Goal: Task Accomplishment & Management: Use online tool/utility

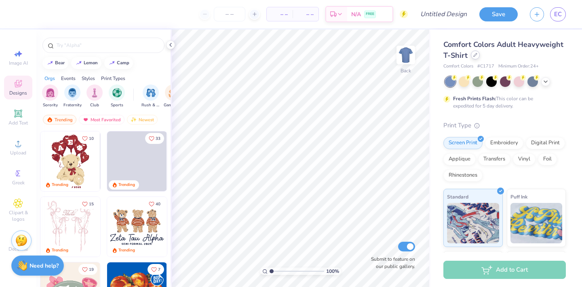
click at [473, 56] on icon at bounding box center [475, 55] width 4 height 4
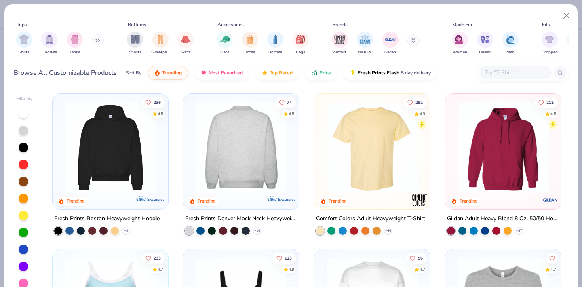
click at [191, 126] on img at bounding box center [141, 147] width 99 height 91
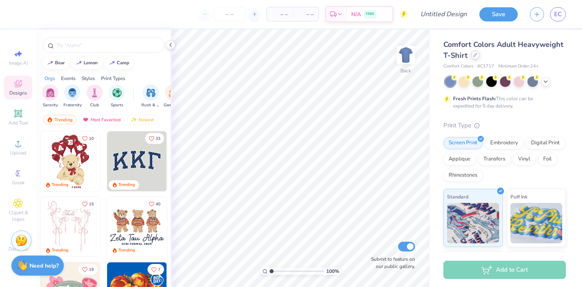
click at [475, 56] on icon at bounding box center [475, 55] width 4 height 4
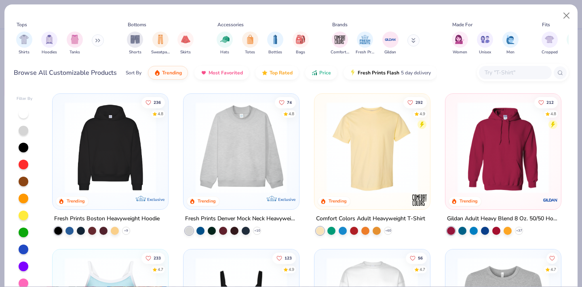
click at [221, 150] on img at bounding box center [240, 147] width 99 height 91
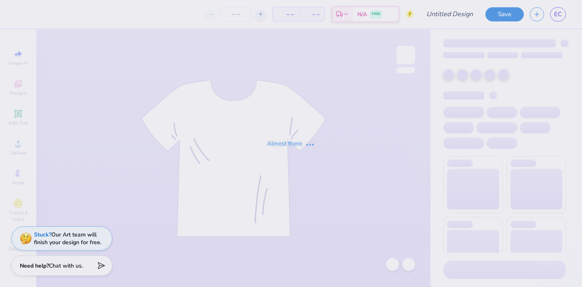
type input "Greek Week TShirt"
type input "120"
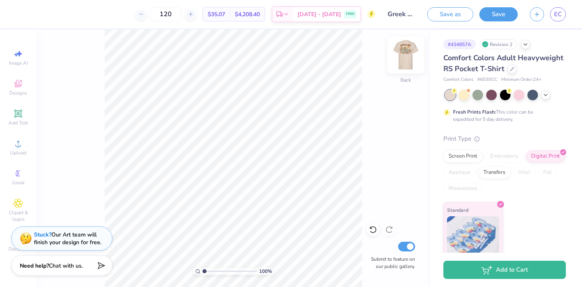
click at [407, 57] on img at bounding box center [405, 55] width 32 height 32
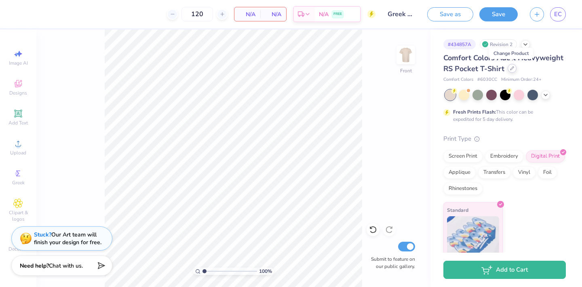
click at [512, 69] on icon at bounding box center [512, 68] width 4 height 4
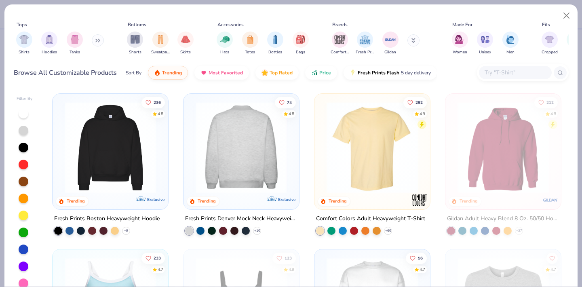
click at [191, 161] on img at bounding box center [141, 147] width 99 height 91
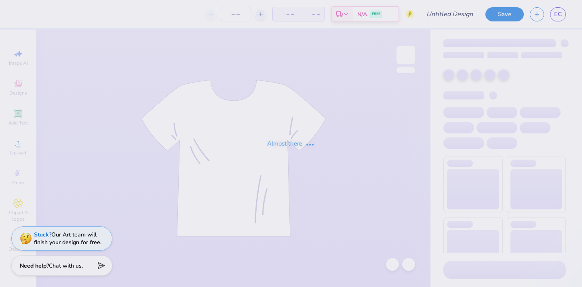
type input "Greek Week TShirt"
type input "120"
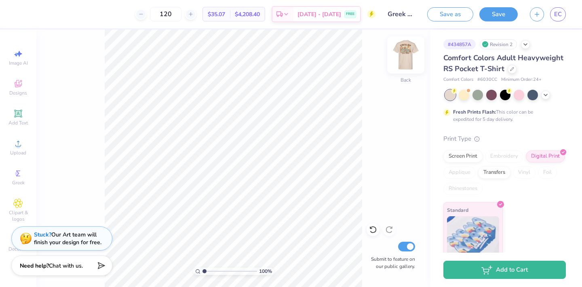
click at [412, 52] on img at bounding box center [405, 55] width 32 height 32
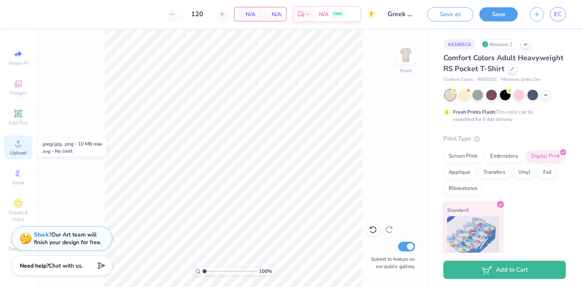
click at [19, 142] on icon at bounding box center [18, 144] width 10 height 10
click at [14, 145] on icon at bounding box center [18, 144] width 10 height 10
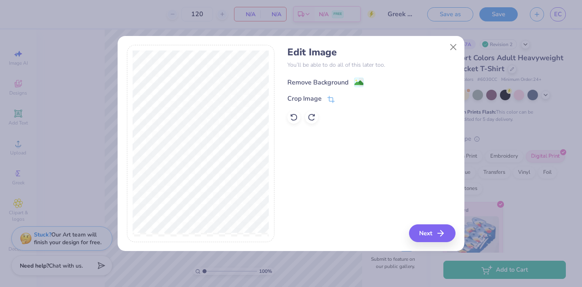
click at [317, 78] on div "Remove Background" at bounding box center [317, 83] width 61 height 10
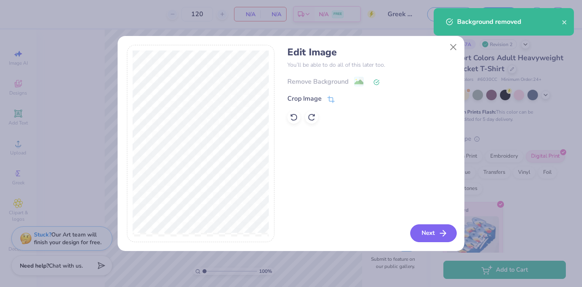
click at [441, 229] on icon "button" at bounding box center [443, 233] width 10 height 10
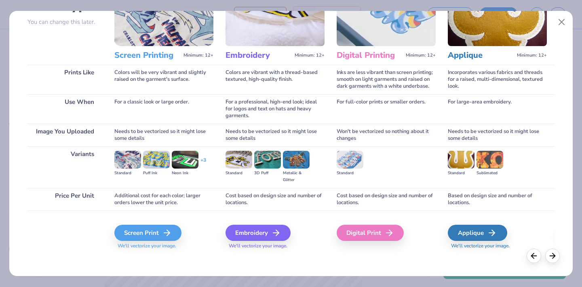
scroll to position [76, 0]
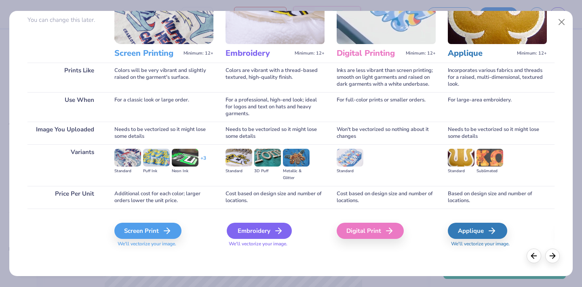
click at [260, 231] on div "Embroidery" at bounding box center [259, 231] width 65 height 16
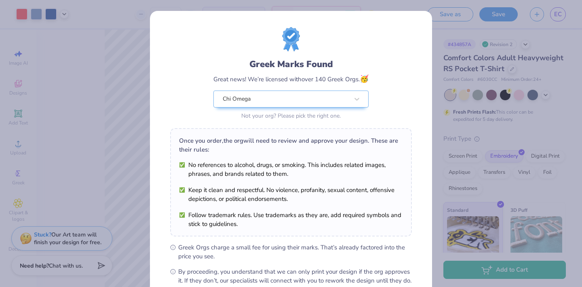
scroll to position [91, 0]
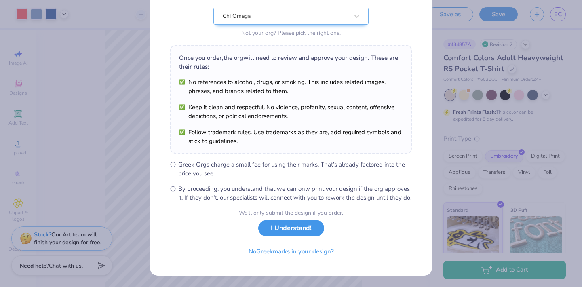
click at [268, 230] on button "I Understand!" at bounding box center [291, 228] width 66 height 17
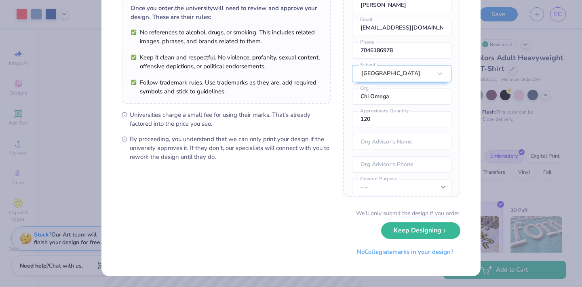
scroll to position [0, 0]
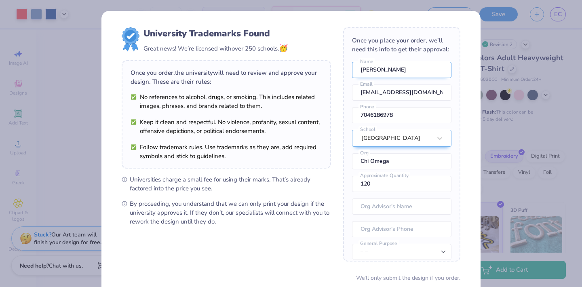
click at [375, 71] on input "Eleanor Chase" at bounding box center [401, 70] width 99 height 16
click at [374, 71] on input "Eleanor Chase" at bounding box center [401, 70] width 99 height 16
type input "c"
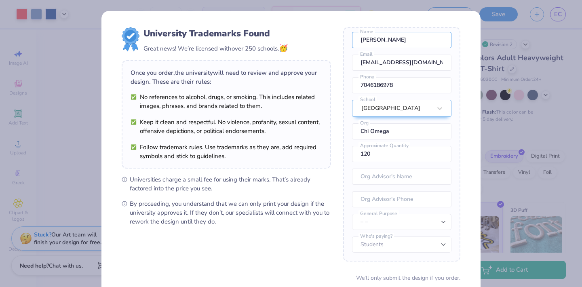
type input "Chase Shearon"
click at [461, 174] on div "University Trademarks Found Great news! We’re licensed with over 250 schools. 🥳…" at bounding box center [290, 176] width 379 height 330
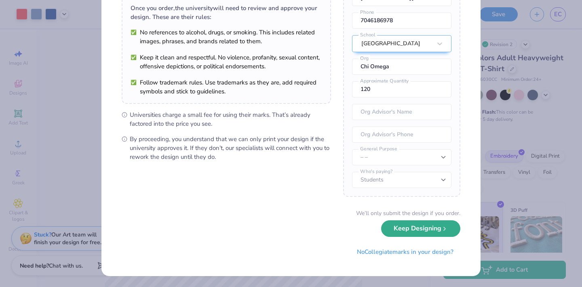
click at [404, 234] on button "Keep Designing" at bounding box center [420, 228] width 79 height 17
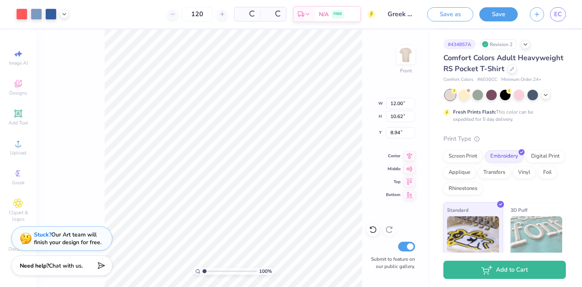
scroll to position [0, 0]
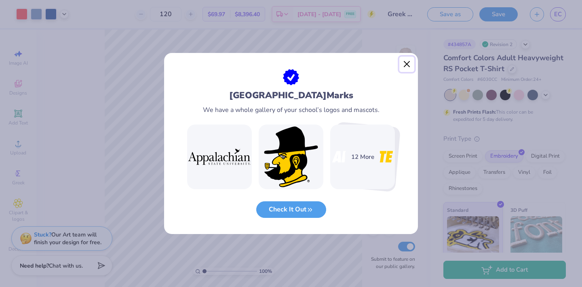
click at [401, 66] on button "Close" at bounding box center [406, 64] width 15 height 15
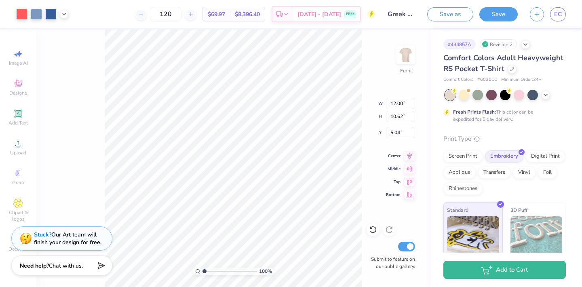
type input "5.04"
click at [546, 92] on icon at bounding box center [545, 94] width 6 height 6
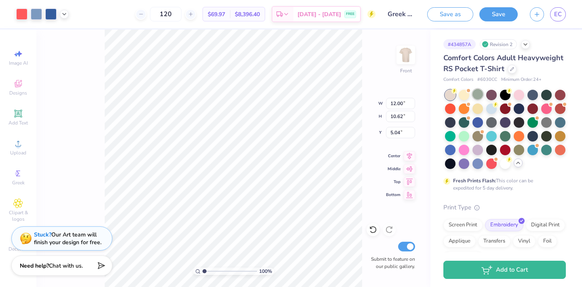
click at [478, 92] on div at bounding box center [477, 94] width 10 height 10
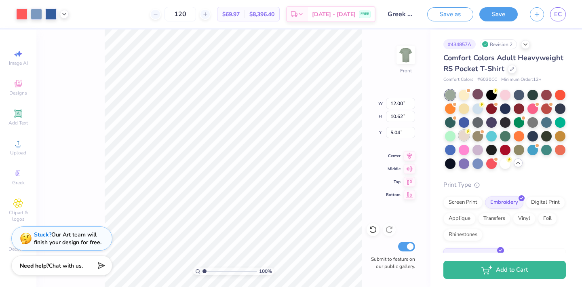
click at [465, 134] on div at bounding box center [463, 135] width 10 height 10
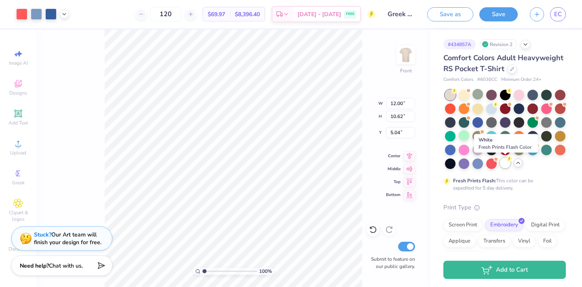
click at [504, 164] on div at bounding box center [505, 162] width 10 height 10
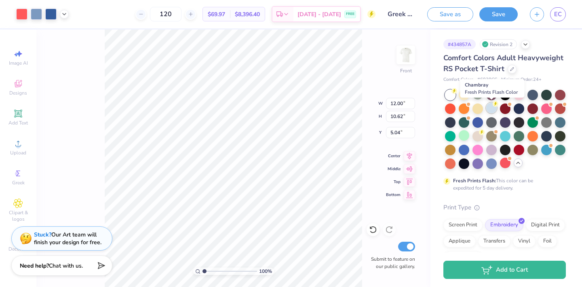
click at [491, 109] on div at bounding box center [491, 108] width 10 height 10
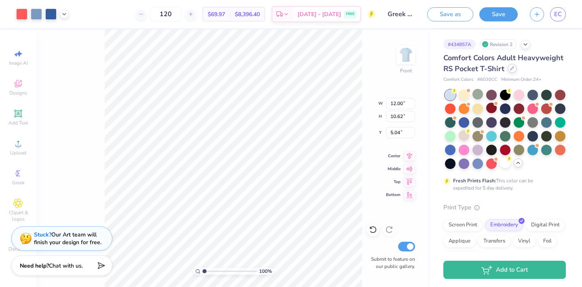
click at [510, 70] on icon at bounding box center [512, 68] width 4 height 4
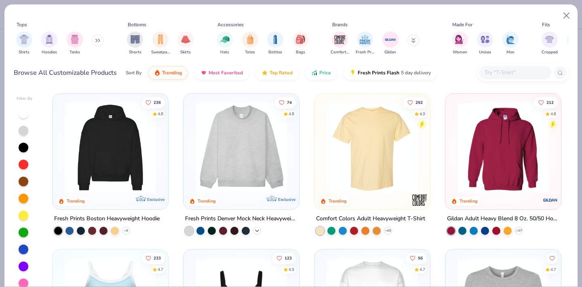
click at [256, 231] on icon at bounding box center [257, 230] width 6 height 6
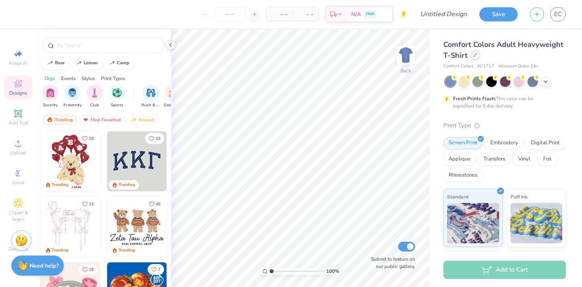
click at [472, 57] on div at bounding box center [474, 54] width 9 height 9
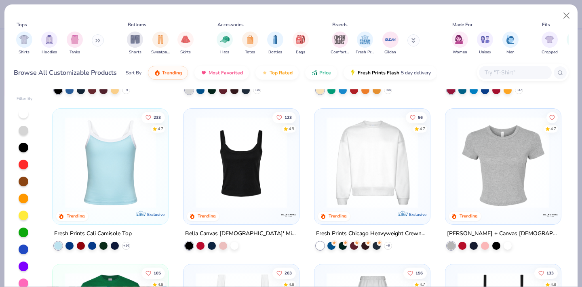
scroll to position [171, 0]
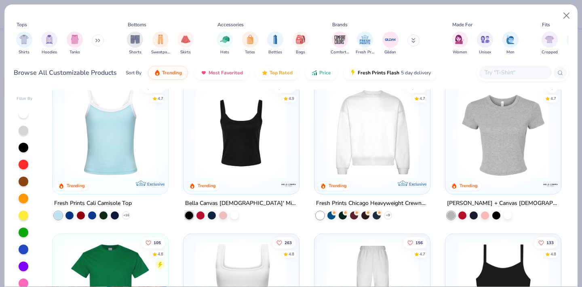
click at [383, 149] on img at bounding box center [371, 131] width 99 height 91
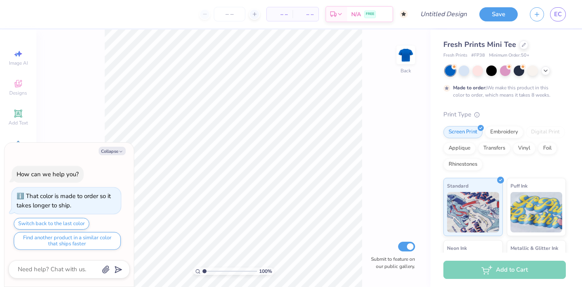
type textarea "x"
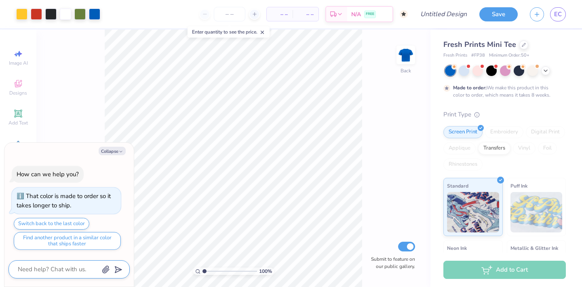
click at [46, 269] on textarea at bounding box center [58, 269] width 82 height 11
type textarea "c"
type textarea "x"
type textarea "ch"
type textarea "x"
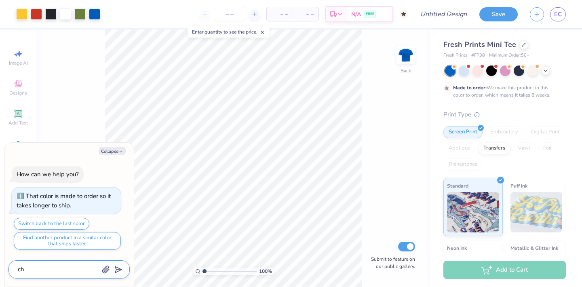
type textarea "cha"
type textarea "x"
type textarea "chan"
type textarea "x"
type textarea "chane"
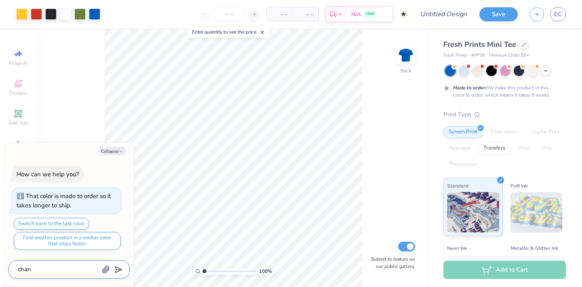
type textarea "x"
type textarea "chan"
type textarea "x"
type textarea "[PERSON_NAME]"
type textarea "x"
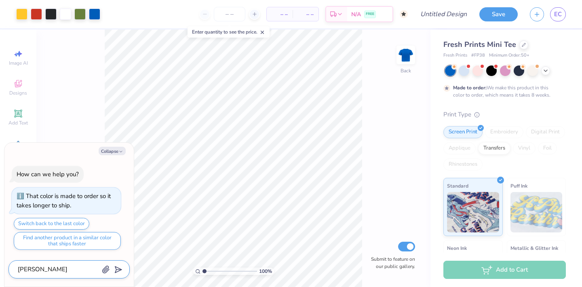
type textarea "change"
type textarea "x"
type textarea "change"
type textarea "x"
type textarea "change t"
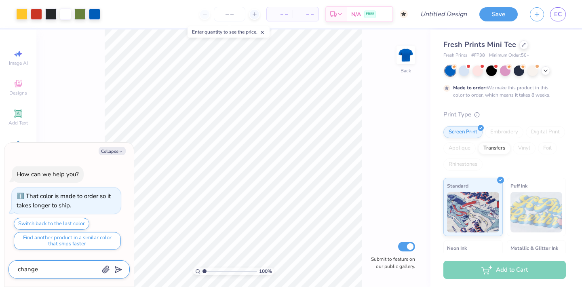
type textarea "x"
type textarea "change th"
type textarea "x"
type textarea "change the"
type textarea "x"
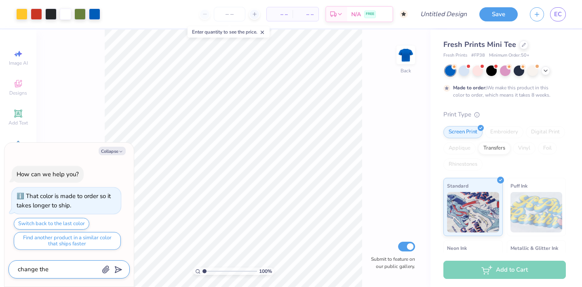
type textarea "change the"
type textarea "x"
type textarea "change the p"
type textarea "x"
type textarea "change the pr"
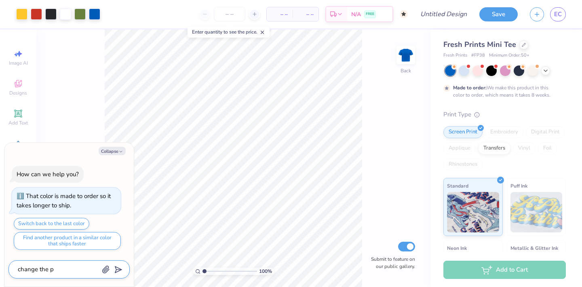
type textarea "x"
type textarea "change the prd"
type textarea "x"
type textarea "change the prdu"
type textarea "x"
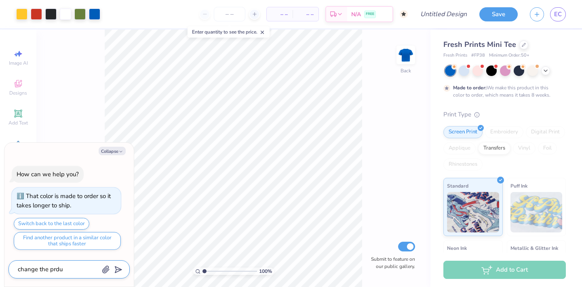
type textarea "change the prduc"
type textarea "x"
type textarea "change the prduct"
type textarea "x"
type textarea "change the prduct"
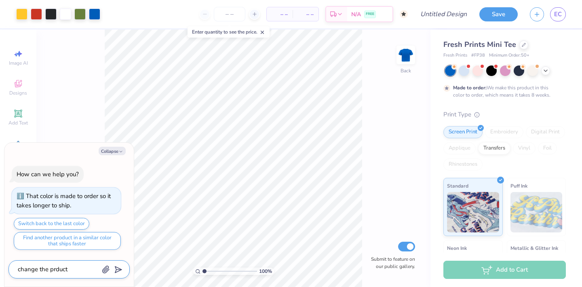
type textarea "x"
type textarea "change the prduct t"
type textarea "x"
type textarea "change the prduct to"
type textarea "x"
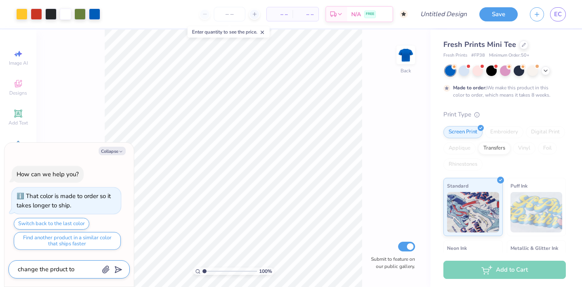
type textarea "change the prduct t"
type textarea "x"
type textarea "change the prduct"
type textarea "x"
type textarea "change the prduct"
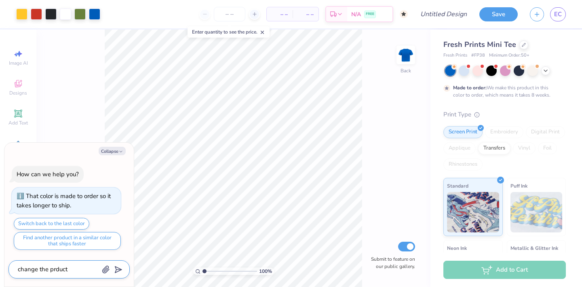
type textarea "x"
type textarea "change the prduc"
type textarea "x"
type textarea "change the prdu"
type textarea "x"
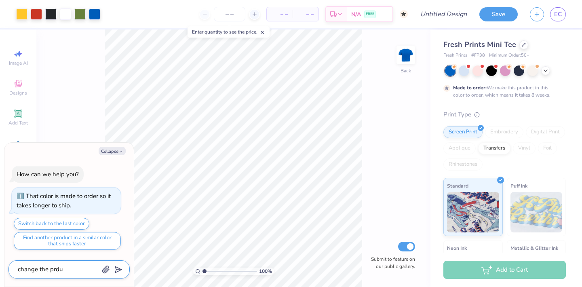
type textarea "change the prd"
type textarea "x"
type textarea "change the pr"
type textarea "x"
type textarea "change the pro"
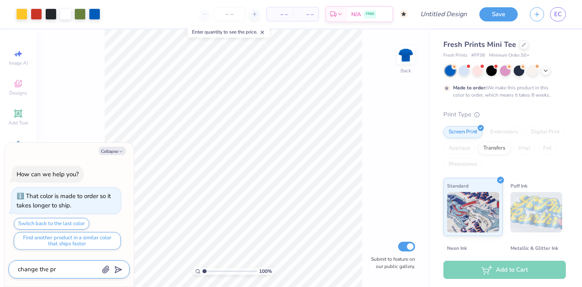
type textarea "x"
type textarea "change the prod"
type textarea "x"
type textarea "change the produ"
type textarea "x"
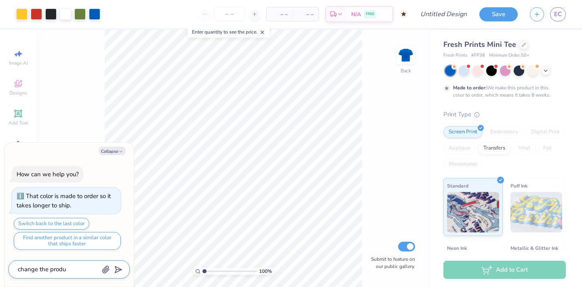
type textarea "change the produc"
type textarea "x"
type textarea "change the product"
type textarea "x"
type textarea "change the product"
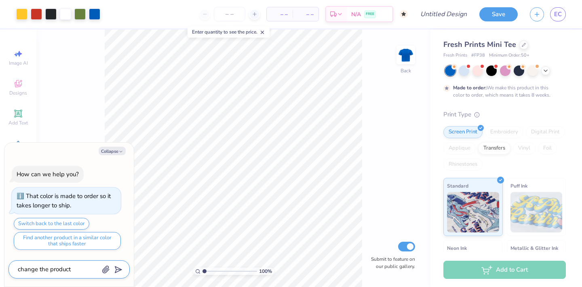
type textarea "x"
type textarea "change the product t"
type textarea "x"
type textarea "change the product to"
type textarea "x"
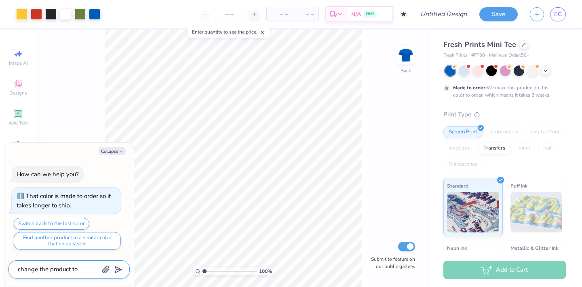
type textarea "change the product to"
type textarea "x"
type textarea "change the product to t"
type textarea "x"
type textarea "change the product to th"
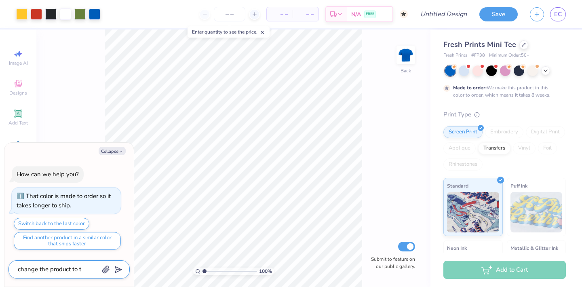
type textarea "x"
type textarea "change the product to the"
type textarea "x"
type textarea "change the product to the"
type textarea "x"
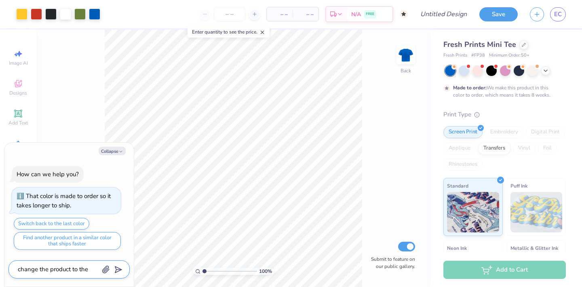
type textarea "change the product to the f"
type textarea "x"
type textarea "change the product to the fr"
type textarea "x"
type textarea "change the product to the fre"
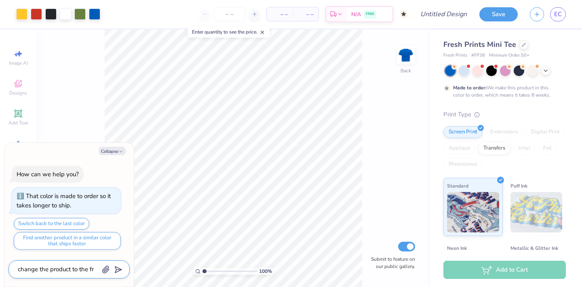
type textarea "x"
type textarea "change the product to the fres"
type textarea "x"
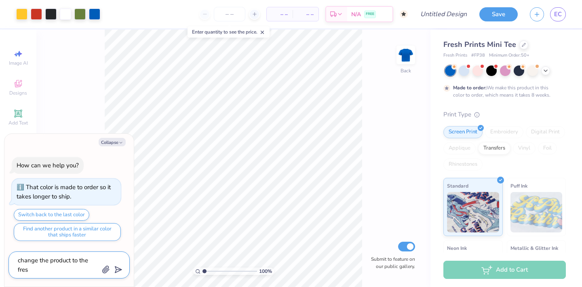
type textarea "change the product to the fresh"
type textarea "x"
type textarea "change the product to the fresh"
type textarea "x"
type textarea "change the product to the fresh p"
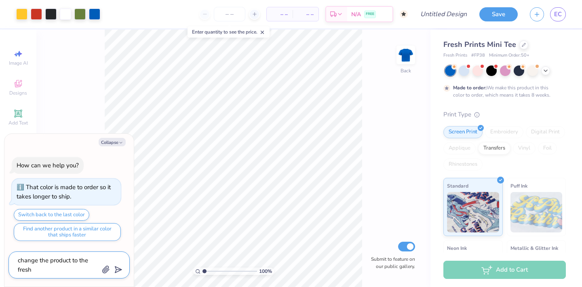
type textarea "x"
type textarea "change the product to the fresh pr"
type textarea "x"
type textarea "change the product to the fresh pri"
type textarea "x"
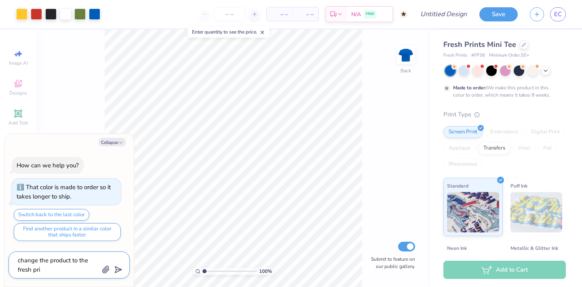
type textarea "change the product to the fresh prin"
type textarea "x"
type textarea "change the product to the fresh print"
type textarea "x"
type textarea "change the product to the fresh prints"
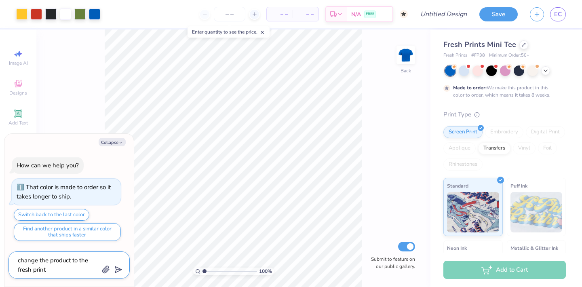
type textarea "x"
type textarea "change the product to the fresh prints"
type textarea "x"
type textarea "change the product to the fresh prints h"
type textarea "x"
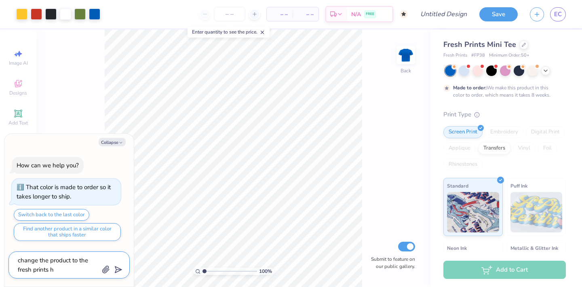
type textarea "change the product to the fresh prints he"
type textarea "x"
type textarea "change the product to the fresh prints hea"
type textarea "x"
type textarea "change the product to the fresh prints heav"
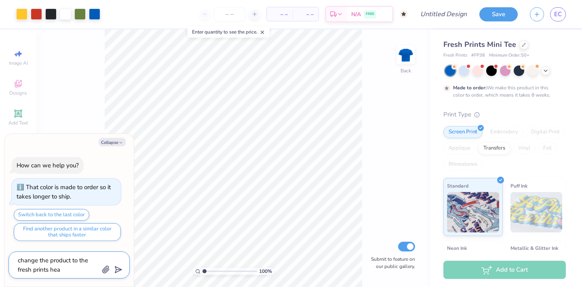
type textarea "x"
type textarea "change the product to the fresh prints heavy"
type textarea "x"
type textarea "change the product to the fresh prints heavy"
type textarea "x"
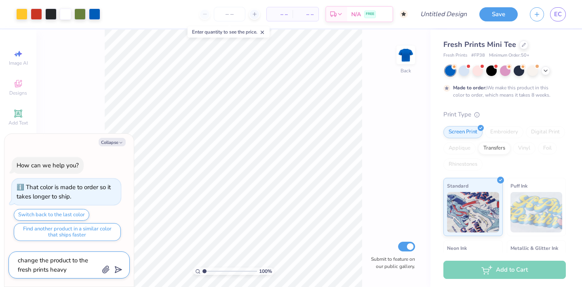
type textarea "change the product to the fresh prints heavy w"
type textarea "x"
type textarea "change the product to the fresh prints heavy we"
type textarea "x"
type textarea "change the product to the fresh prints heavy wei"
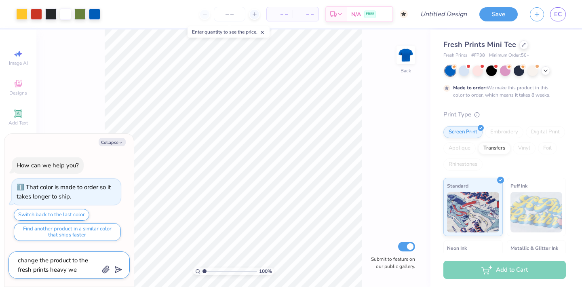
type textarea "x"
type textarea "change the product to the fresh prints heavy weig"
type textarea "x"
type textarea "change the product to the fresh prints heavy weigh"
type textarea "x"
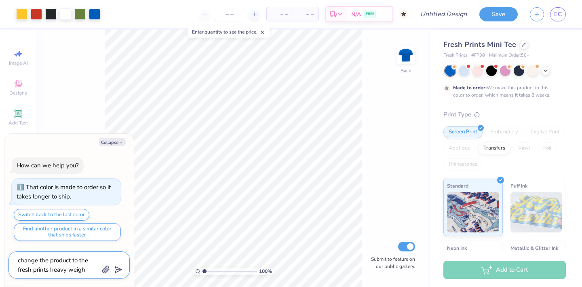
type textarea "change the product to the fresh prints heavy weight"
type textarea "x"
type textarea "change the product to the fresh prints heavy weight"
type textarea "x"
type textarea "change the product to the fresh prints heavy weight m"
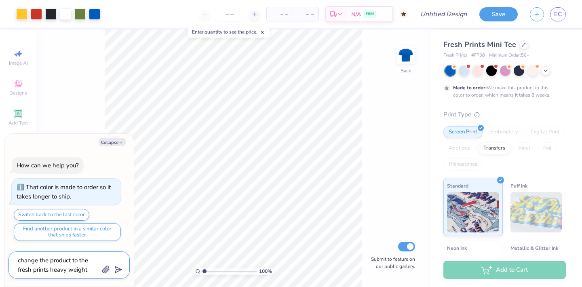
type textarea "x"
type textarea "change the product to the fresh prints heavy weight mo"
type textarea "x"
type textarea "change the product to the fresh prints heavy weight moc"
type textarea "x"
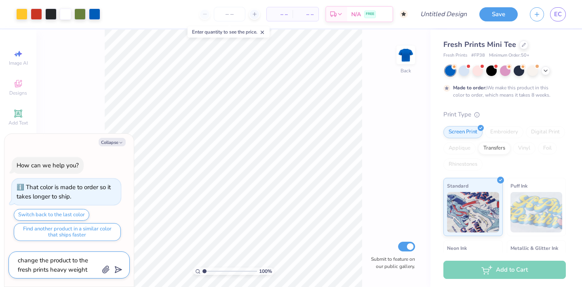
type textarea "change the product to the fresh prints heavy weight mock"
type textarea "x"
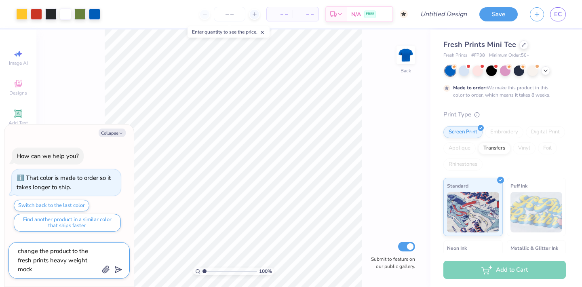
type textarea "change the product to the fresh prints heavy weight mockn"
type textarea "x"
type textarea "change the product to the fresh prints heavy weight mockna"
type textarea "x"
type textarea "change the product to the fresh prints heavy weight mocknac"
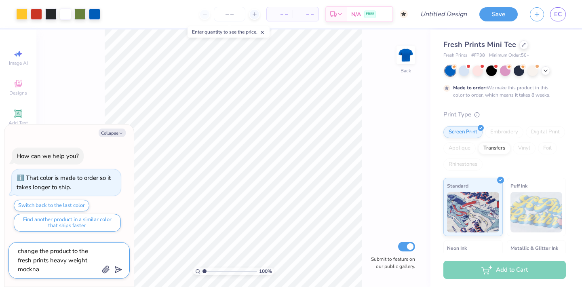
type textarea "x"
type textarea "change the product to the fresh prints heavy weight mocknack"
type textarea "x"
type textarea "change the product to the fresh prints heavy weight mocknac"
type textarea "x"
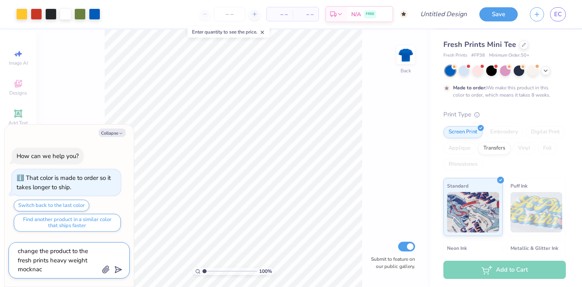
type textarea "change the product to the fresh prints heavy weight mockna"
type textarea "x"
type textarea "change the product to the fresh prints heavy weight mocknae"
type textarea "x"
type textarea "change the product to the fresh prints heavy weight mockna"
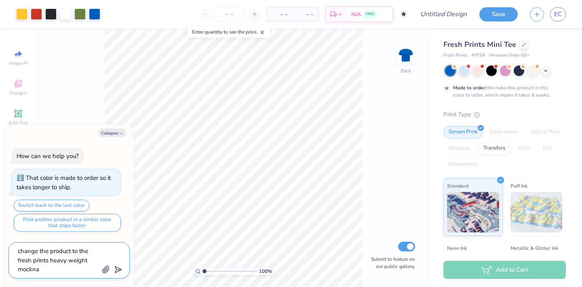
type textarea "x"
type textarea "change the product to the fresh prints heavy weight mockn"
type textarea "x"
type textarea "change the product to the fresh prints heavy weight mockne"
type textarea "x"
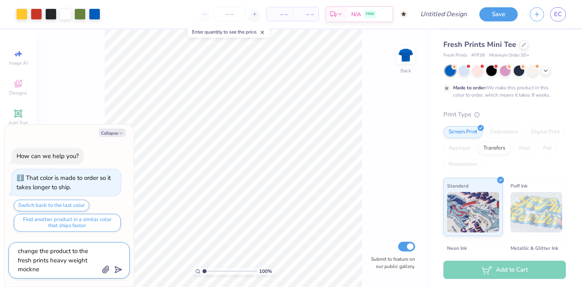
type textarea "change the product to the fresh prints heavy weight mocknec"
type textarea "x"
type textarea "change the product to the fresh prints heavy weight mockneck"
type textarea "x"
type textarea "change the product to the fresh prints heavy weight mockneck"
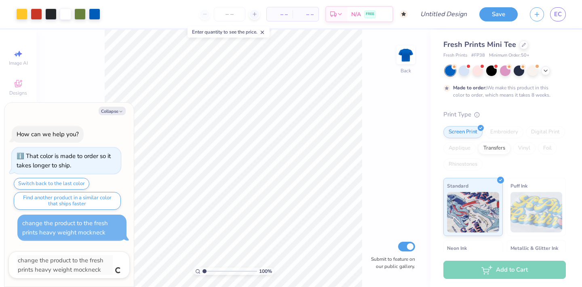
type textarea "x"
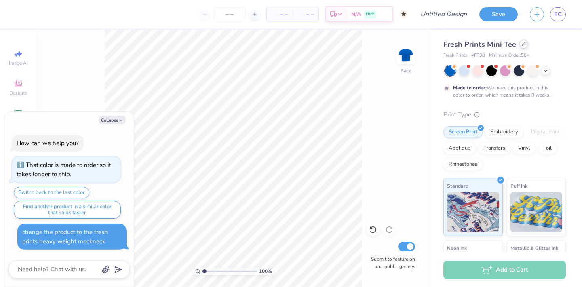
click at [522, 45] on icon at bounding box center [523, 43] width 3 height 3
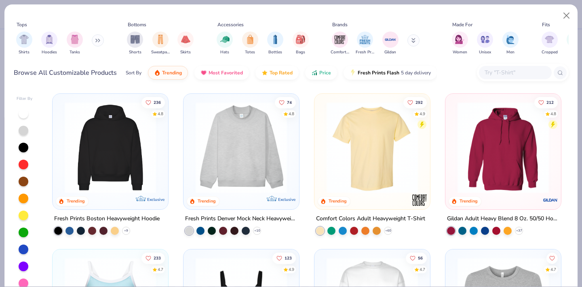
type textarea "x"
click at [252, 129] on img at bounding box center [240, 147] width 99 height 91
